Goal: Browse casually: Explore the website without a specific task or goal

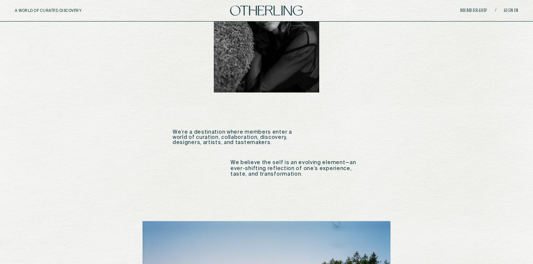
scroll to position [829, 0]
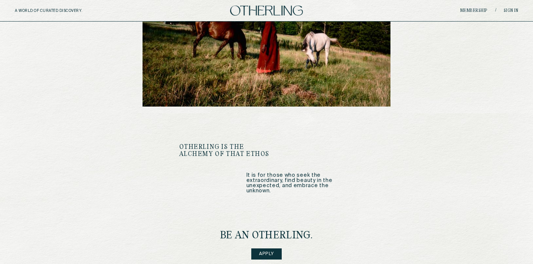
click at [469, 8] on div "Membership / Sign in" at bounding box center [434, 11] width 168 height 6
click at [471, 11] on link "Membership" at bounding box center [473, 11] width 27 height 4
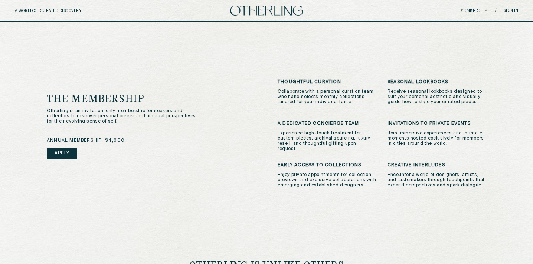
scroll to position [229, 0]
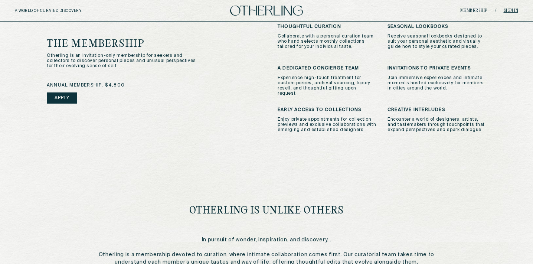
click at [514, 11] on link "Sign in" at bounding box center [511, 11] width 15 height 4
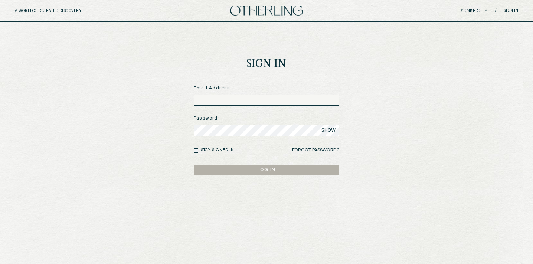
type input "**********"
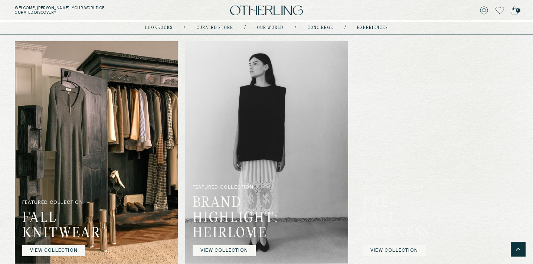
scroll to position [598, 0]
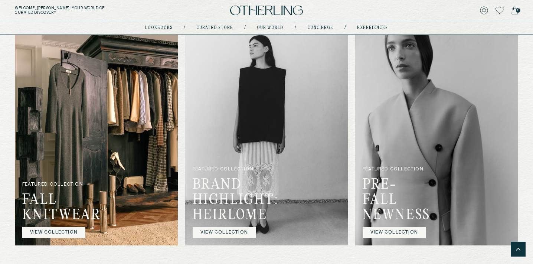
click at [130, 169] on img at bounding box center [96, 134] width 163 height 222
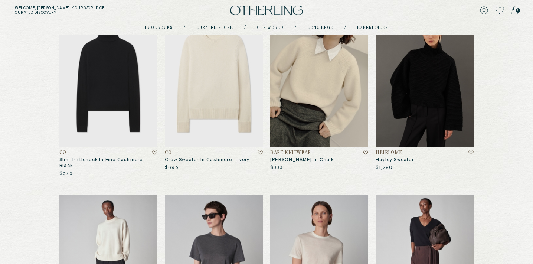
scroll to position [117, 0]
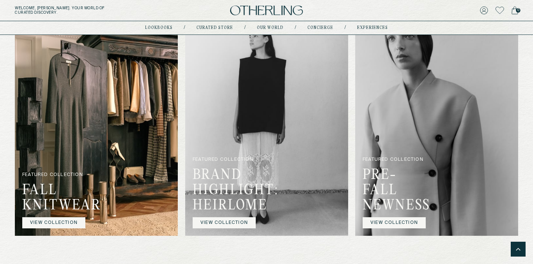
scroll to position [933, 0]
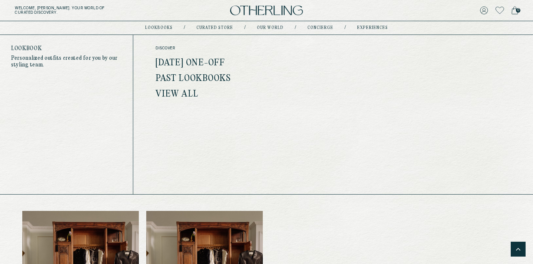
click at [171, 91] on link "View All" at bounding box center [176, 94] width 43 height 10
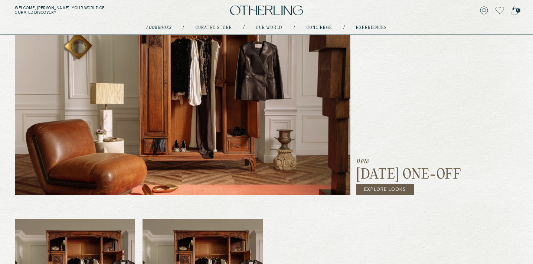
scroll to position [139, 0]
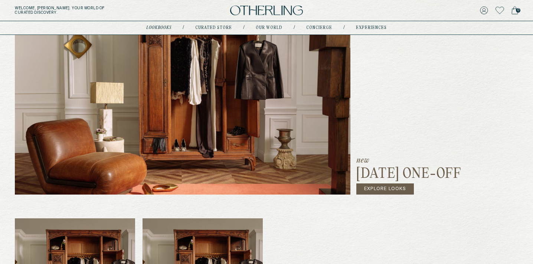
click at [196, 140] on img at bounding box center [182, 102] width 335 height 185
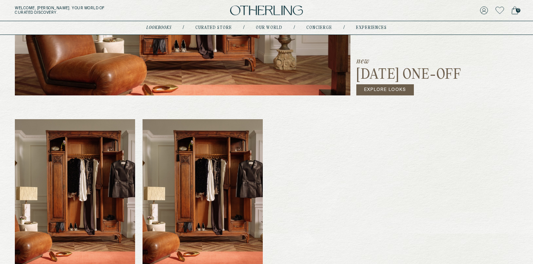
scroll to position [250, 0]
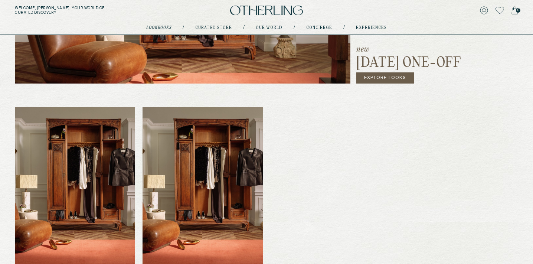
click at [392, 78] on link "Explore Looks" at bounding box center [385, 77] width 58 height 11
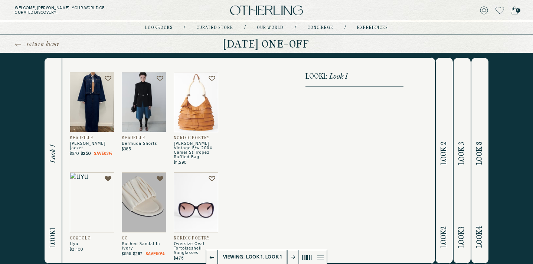
scroll to position [168, 0]
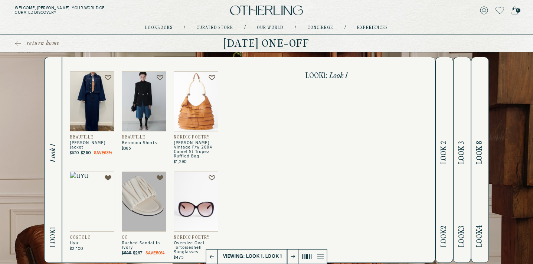
click at [447, 153] on div "Lookbook [DATE] One-off “That which can be seen is never as rich as what is hid…" at bounding box center [266, 11] width 533 height 528
click at [442, 151] on div "Lookbook [DATE] One-off “That which can be seen is never as rich as what is hid…" at bounding box center [266, 11] width 533 height 528
click at [442, 243] on div "Lookbook [DATE] One-off “That which can be seen is never as rich as what is hid…" at bounding box center [266, 11] width 533 height 528
click at [292, 255] on div "Lookbook [DATE] One-off “That which can be seen is never as rich as what is hid…" at bounding box center [266, 11] width 533 height 528
click at [203, 256] on div "Lookbook [DATE] One-off “That which can be seen is never as rich as what is hid…" at bounding box center [266, 11] width 533 height 528
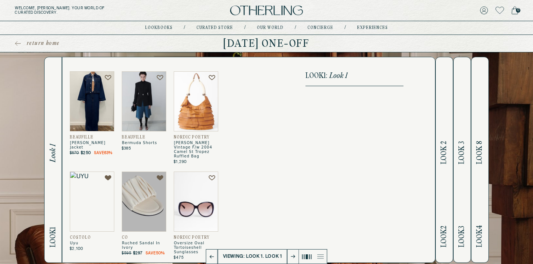
click at [259, 12] on img at bounding box center [266, 11] width 73 height 10
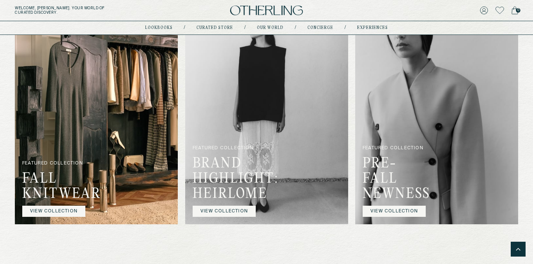
scroll to position [620, 0]
click at [439, 135] on img at bounding box center [436, 112] width 163 height 222
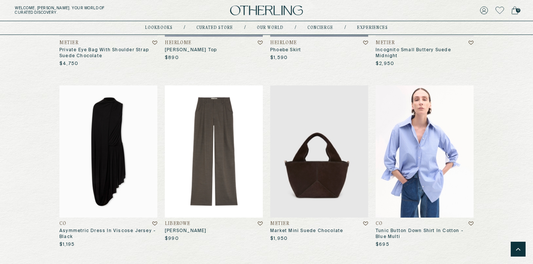
scroll to position [2351, 0]
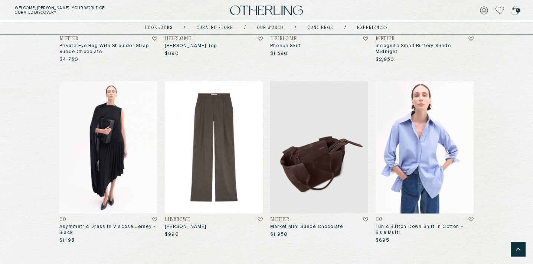
click at [313, 148] on img at bounding box center [319, 147] width 98 height 132
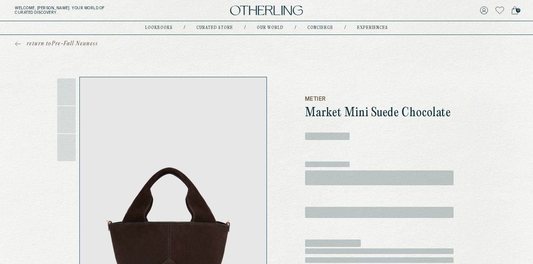
scroll to position [39, 0]
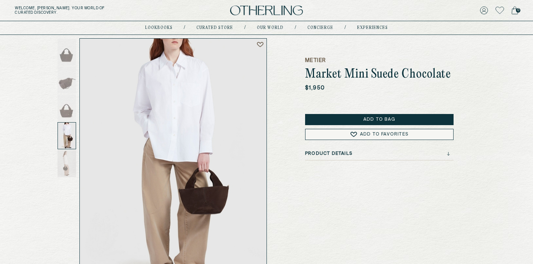
click at [65, 145] on div at bounding box center [67, 135] width 19 height 27
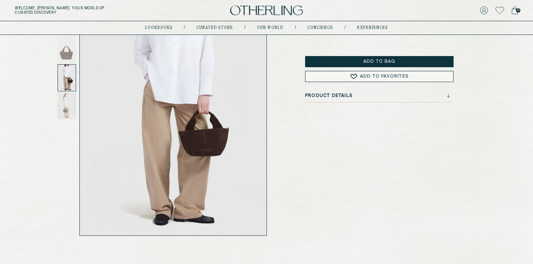
scroll to position [97, 0]
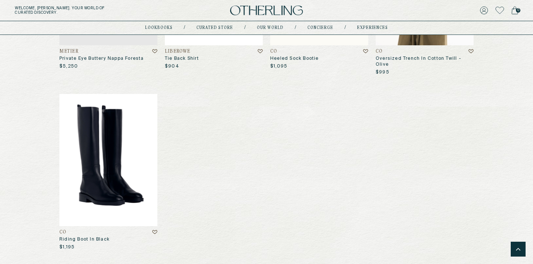
scroll to position [4135, 0]
click at [259, 9] on img at bounding box center [266, 11] width 73 height 10
